Goal: Task Accomplishment & Management: Use online tool/utility

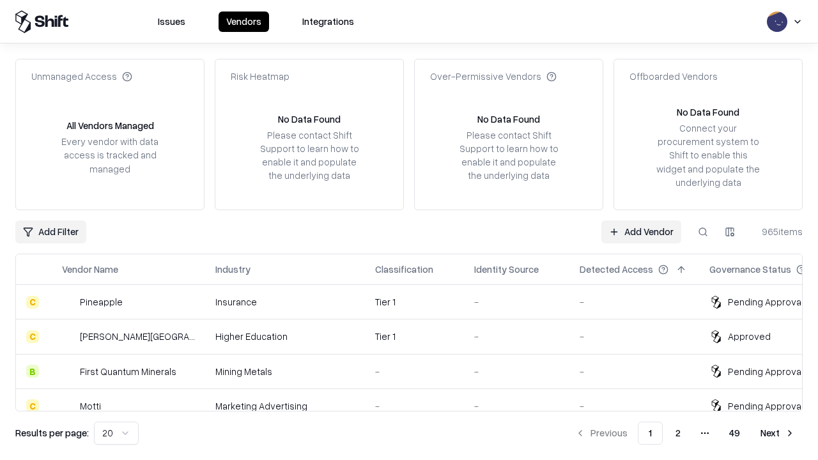
click at [641, 231] on link "Add Vendor" at bounding box center [642, 232] width 80 height 23
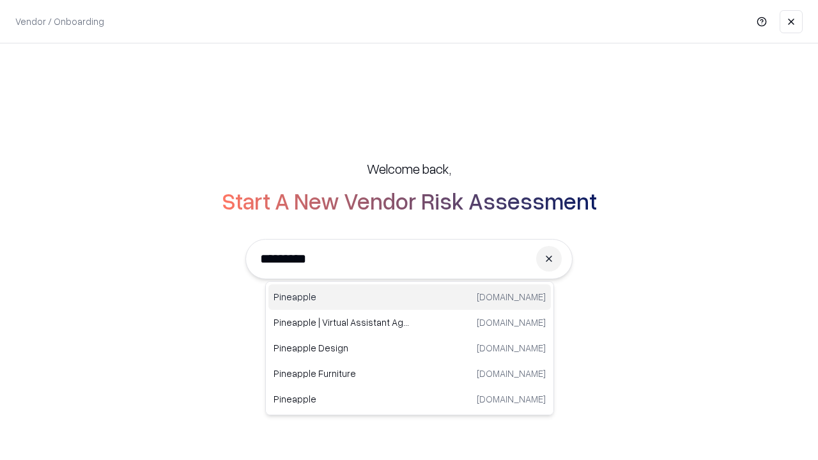
click at [410, 297] on div "Pineapple [DOMAIN_NAME]" at bounding box center [409, 297] width 283 height 26
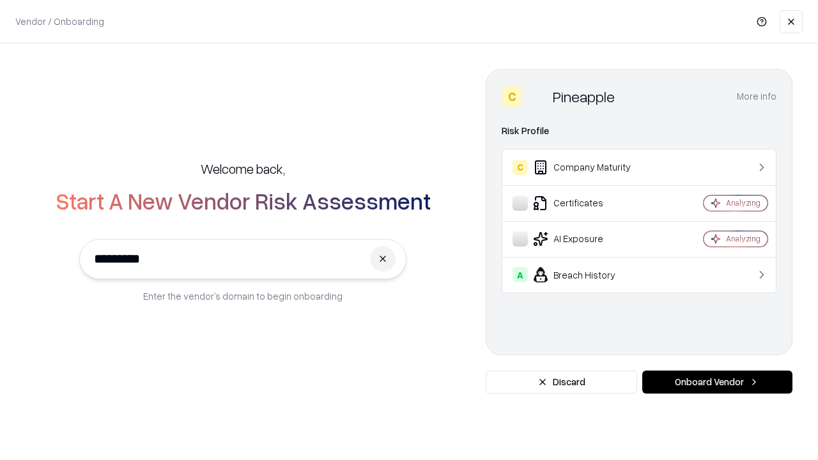
type input "*********"
click at [717, 382] on button "Onboard Vendor" at bounding box center [717, 382] width 150 height 23
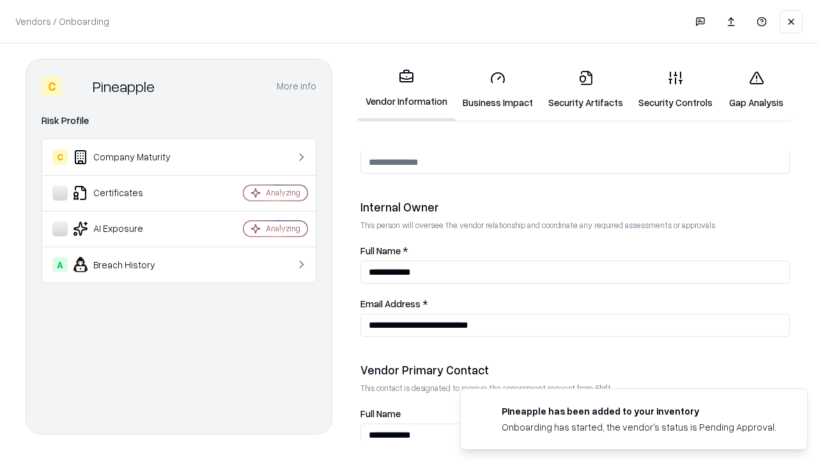
scroll to position [662, 0]
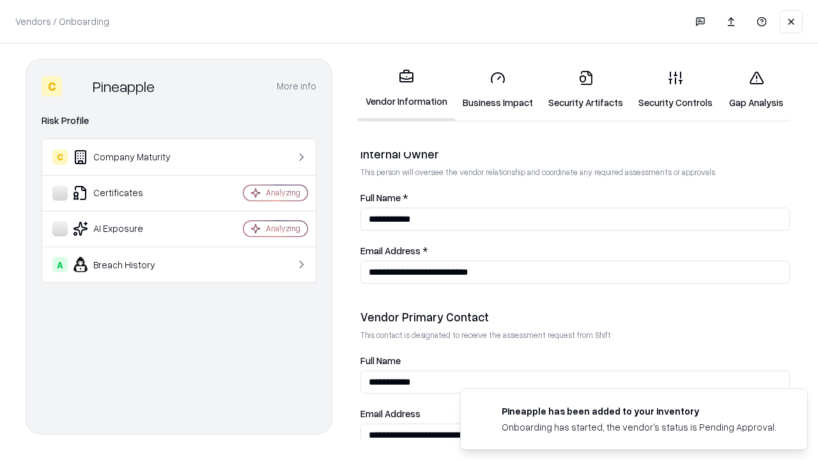
click at [586, 89] on link "Security Artifacts" at bounding box center [586, 89] width 90 height 59
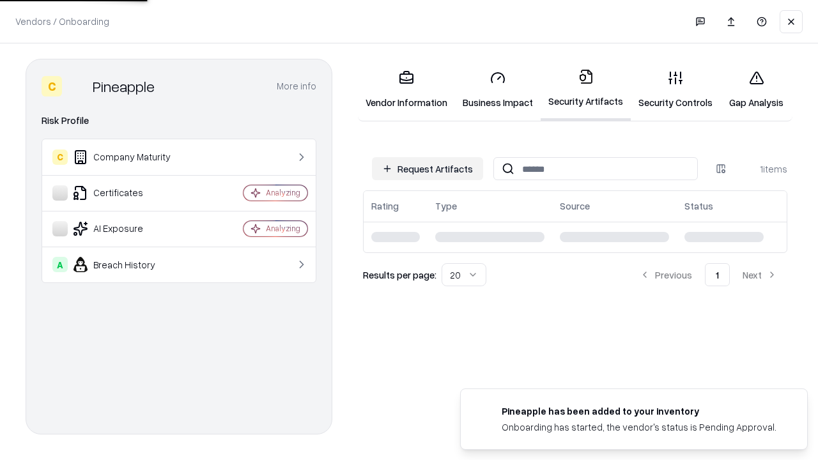
click at [428, 169] on button "Request Artifacts" at bounding box center [427, 168] width 111 height 23
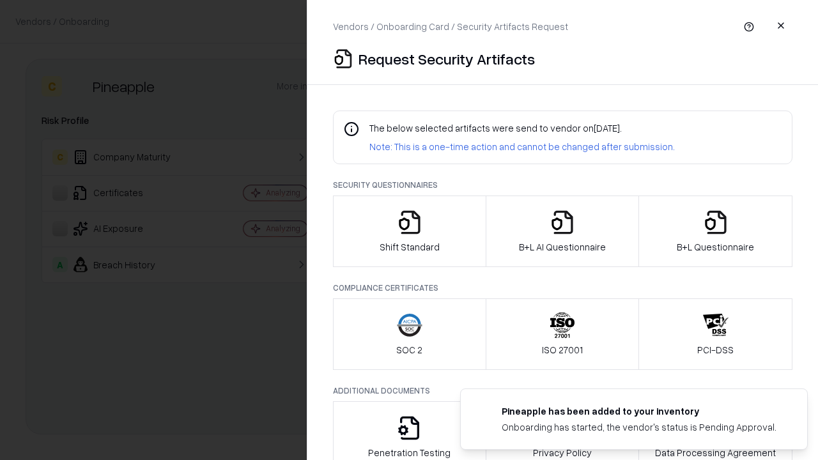
click at [715, 231] on icon "button" at bounding box center [716, 223] width 26 height 26
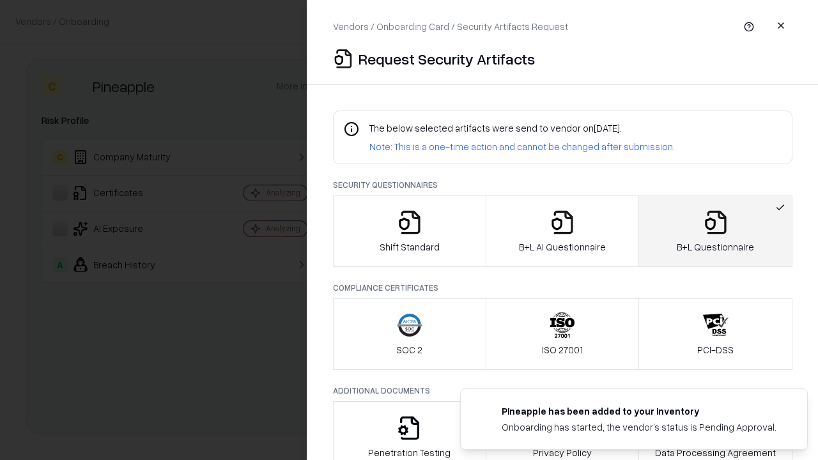
click at [562, 231] on icon "button" at bounding box center [563, 223] width 26 height 26
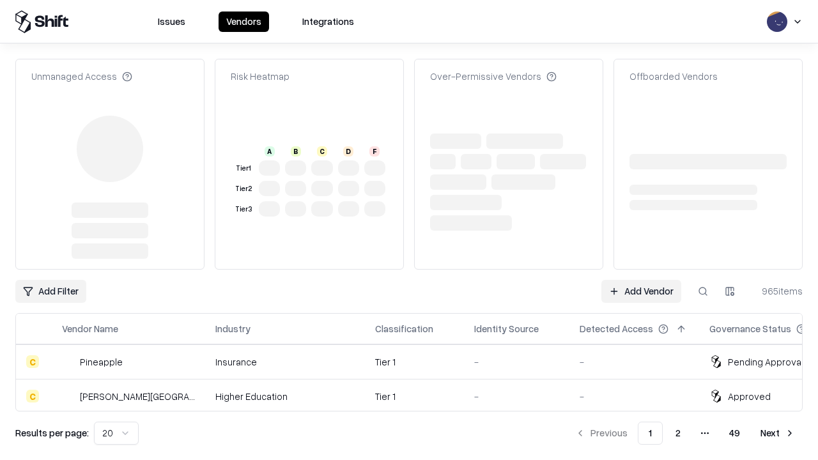
click at [641, 280] on link "Add Vendor" at bounding box center [642, 291] width 80 height 23
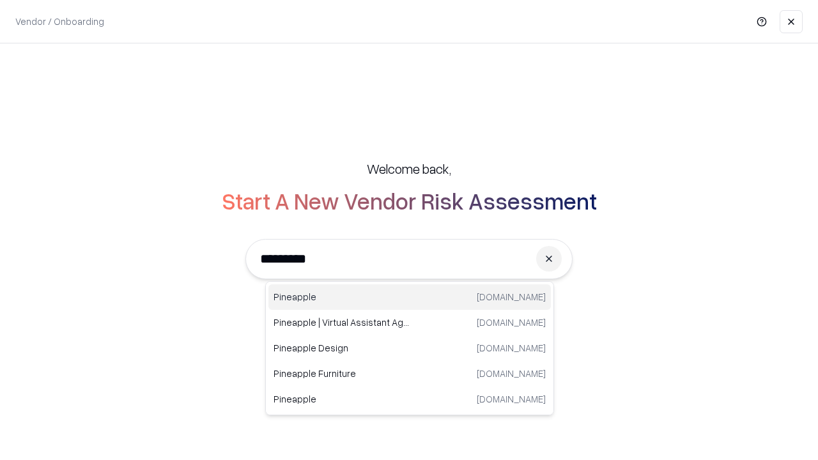
click at [410, 297] on div "Pineapple [DOMAIN_NAME]" at bounding box center [409, 297] width 283 height 26
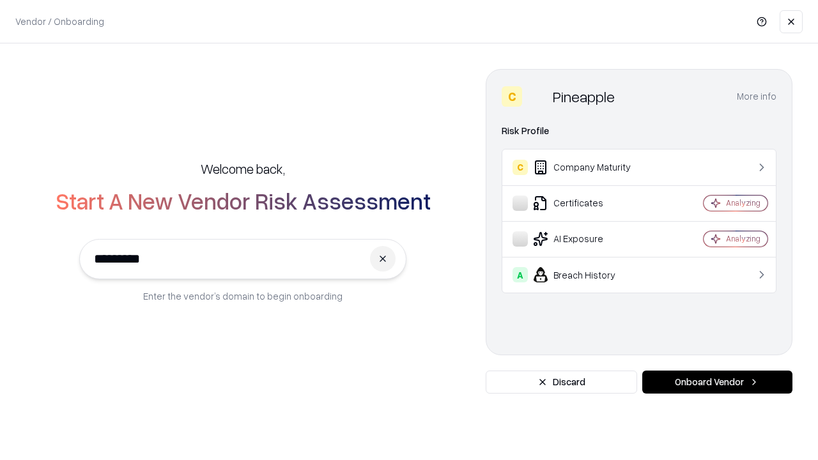
type input "*********"
click at [717, 382] on button "Onboard Vendor" at bounding box center [717, 382] width 150 height 23
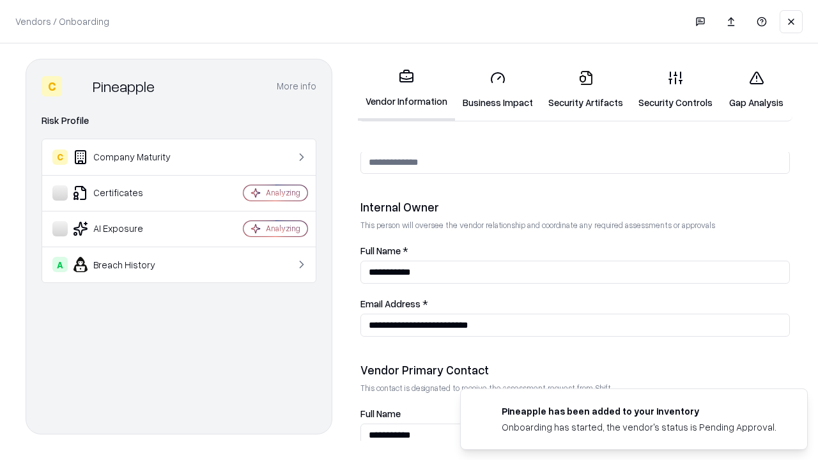
scroll to position [662, 0]
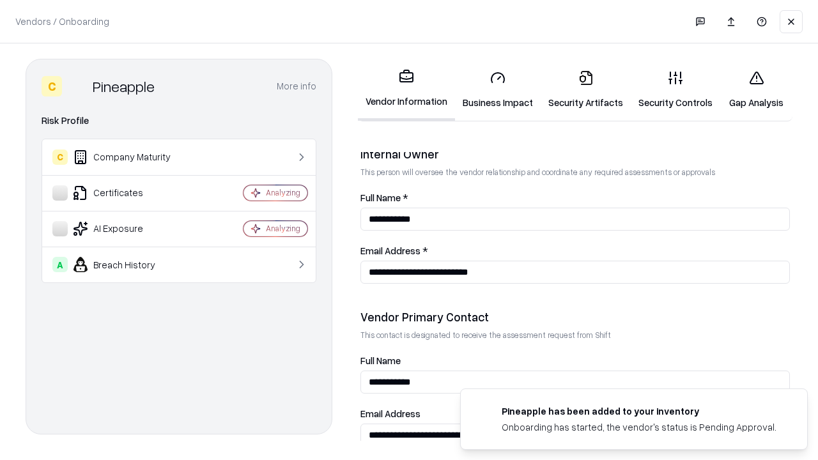
click at [756, 89] on link "Gap Analysis" at bounding box center [756, 89] width 72 height 59
